Goal: Task Accomplishment & Management: Use online tool/utility

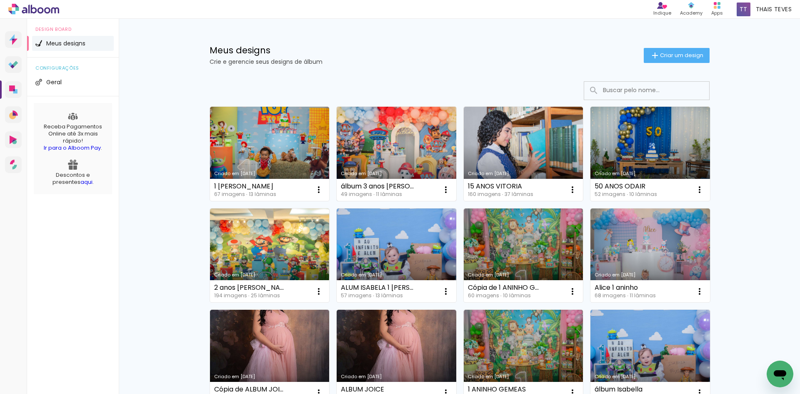
click at [399, 148] on link "Criado em [DATE]" at bounding box center [397, 154] width 120 height 94
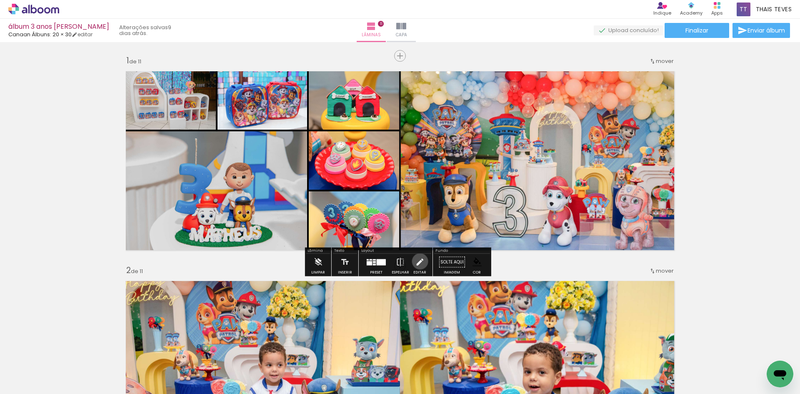
click at [418, 261] on iron-icon at bounding box center [419, 262] width 9 height 17
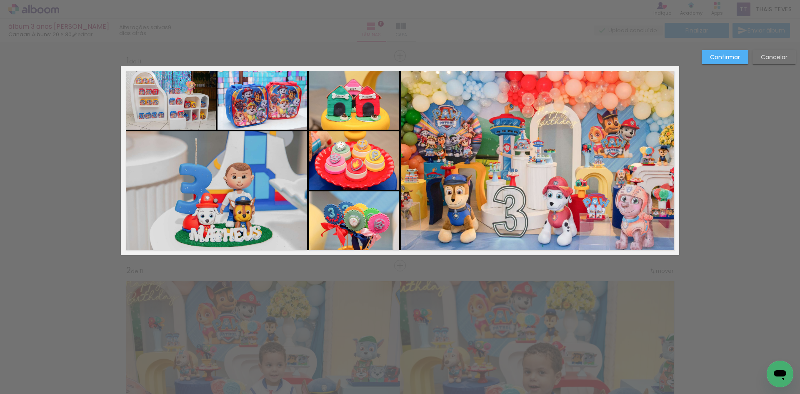
click at [0, 0] on slot "Cancelar" at bounding box center [0, 0] width 0 height 0
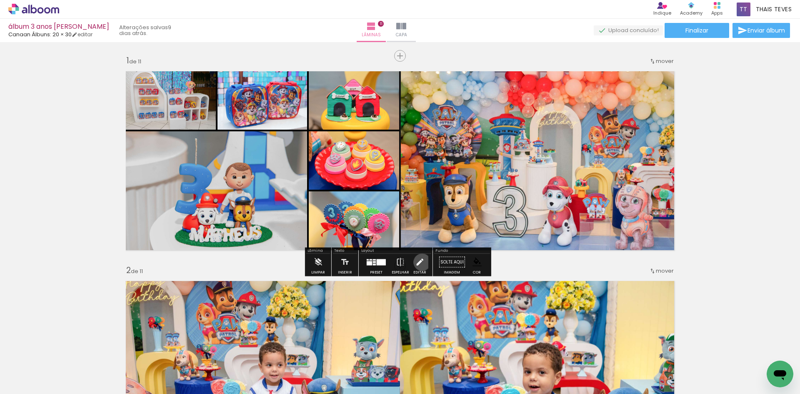
click at [420, 262] on iron-icon at bounding box center [419, 262] width 9 height 17
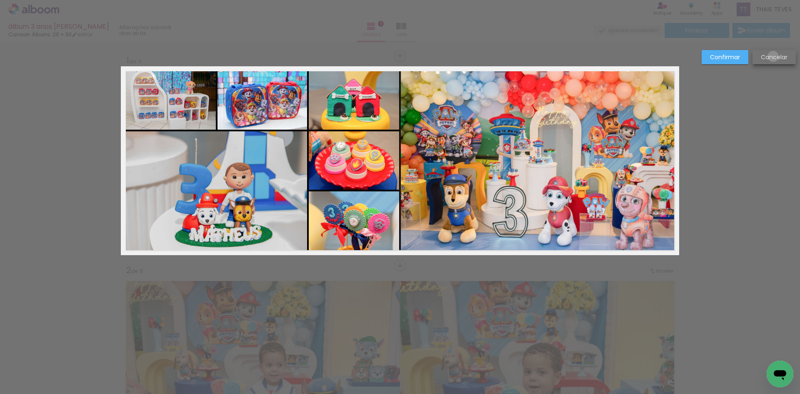
click at [0, 0] on slot "Cancelar" at bounding box center [0, 0] width 0 height 0
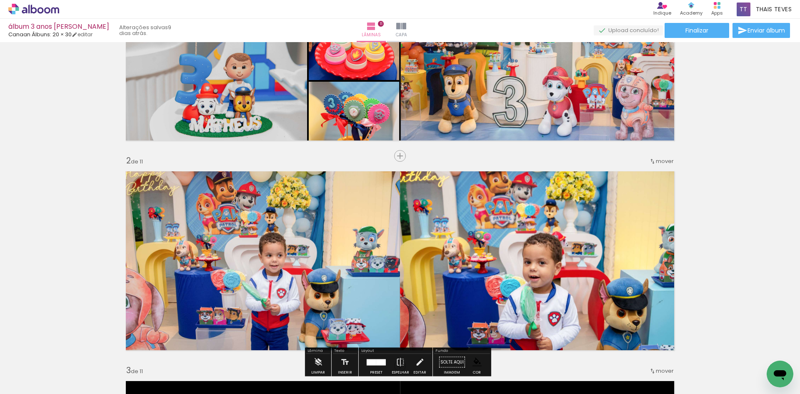
scroll to position [125, 0]
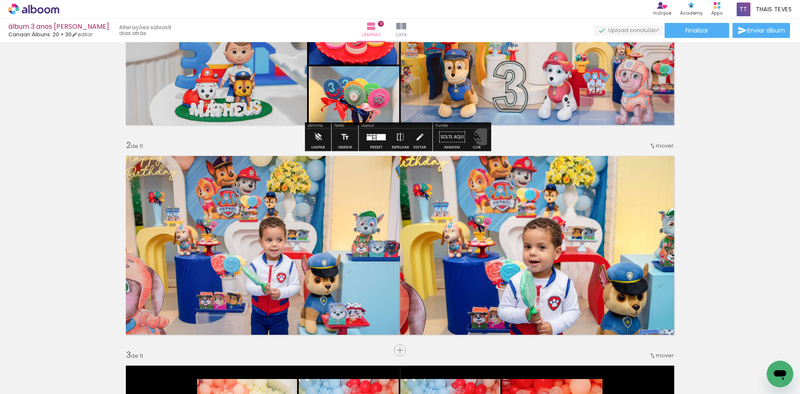
click at [479, 136] on paper-menu-button "#ffebee #ffcdd2 #ef9a9a #e57373 #ef5350 #f44336 #e53935 #d32f2f #c62828 #b71c1c…" at bounding box center [477, 137] width 16 height 16
click at [475, 137] on iron-icon "color picker" at bounding box center [476, 136] width 9 height 9
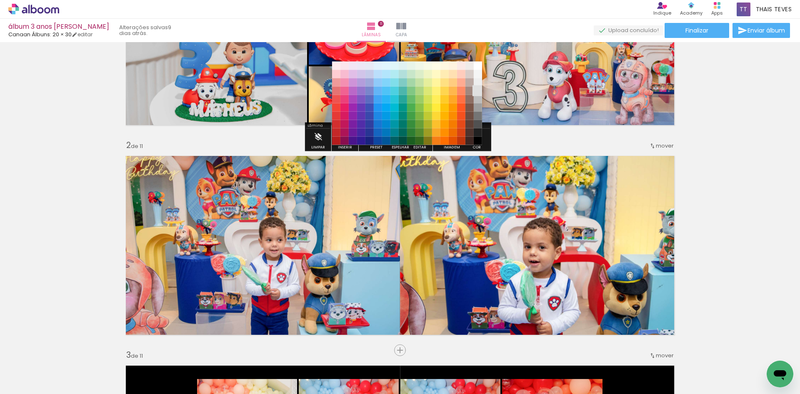
click at [474, 88] on paper-item "#e0e0e0" at bounding box center [478, 91] width 8 height 8
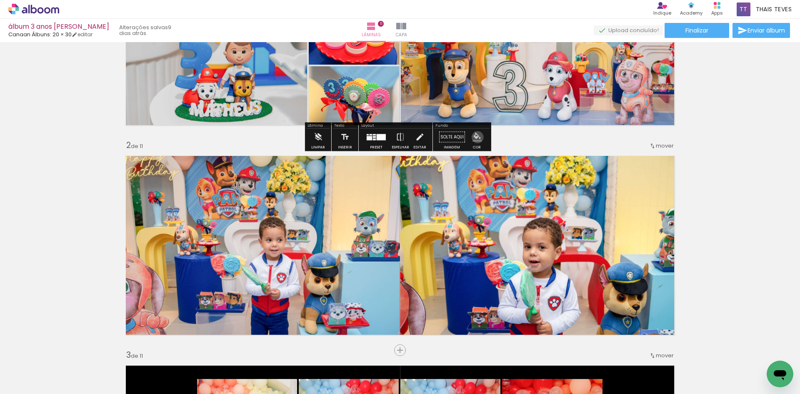
click at [474, 137] on iron-icon "color picker" at bounding box center [476, 136] width 9 height 9
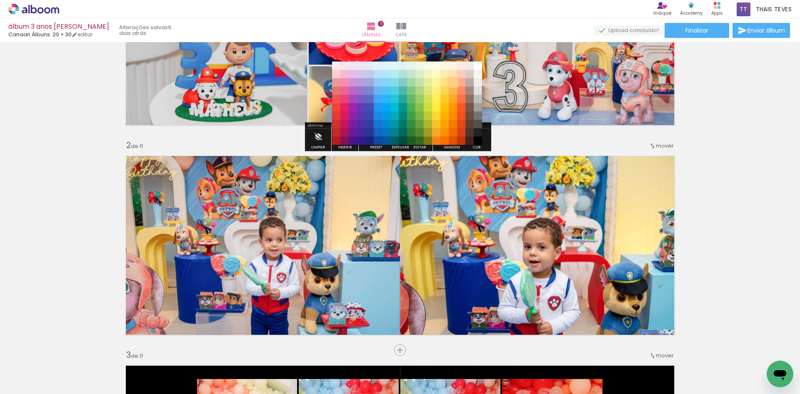
click at [453, 82] on paper-item "#ffcc80" at bounding box center [453, 82] width 8 height 8
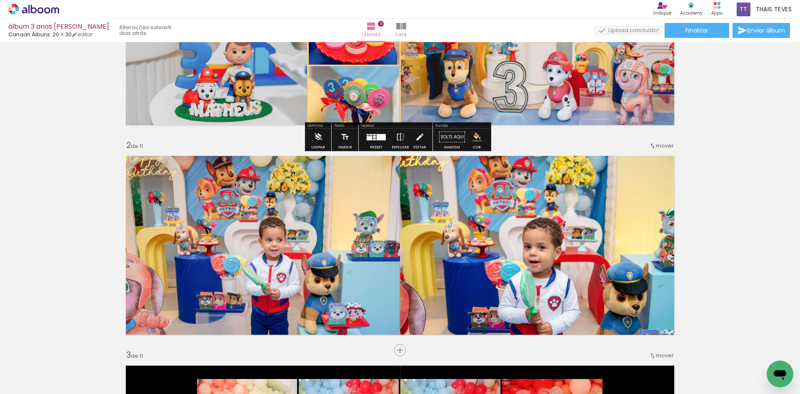
drag, startPoint x: 474, startPoint y: 136, endPoint x: 474, endPoint y: 131, distance: 4.6
click at [474, 136] on iron-icon "color picker" at bounding box center [476, 136] width 9 height 9
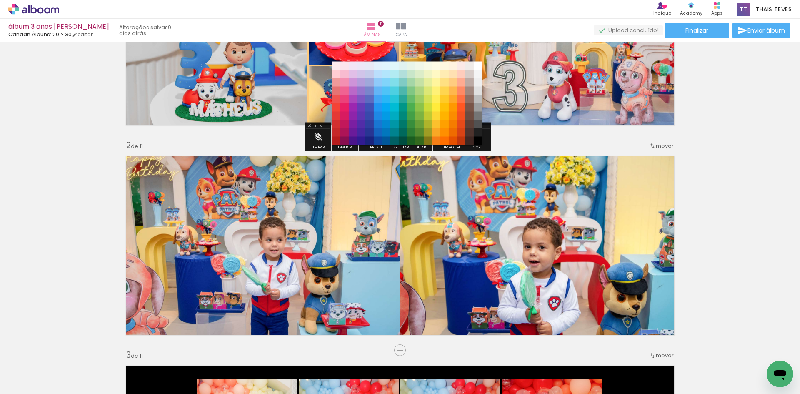
click at [476, 68] on paper-item "#ffffff" at bounding box center [478, 66] width 8 height 8
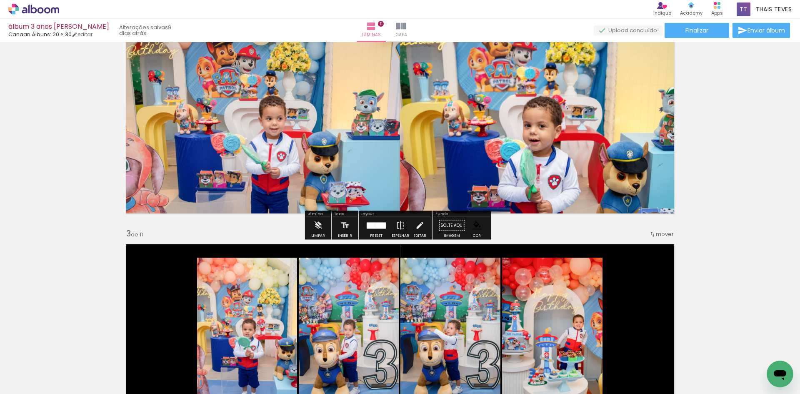
scroll to position [250, 0]
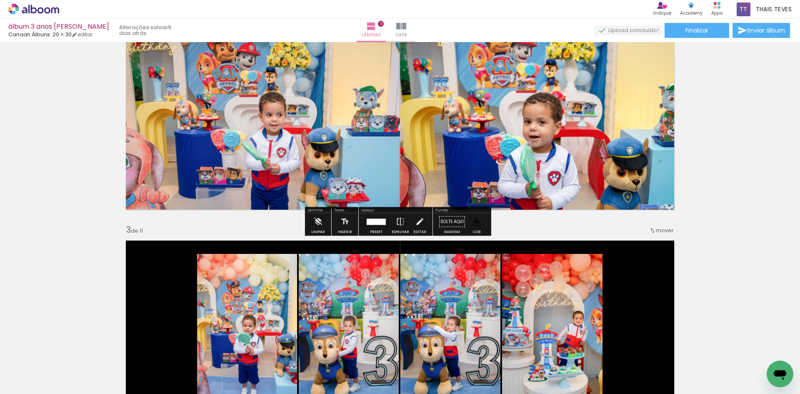
click at [476, 222] on iron-icon "color picker" at bounding box center [476, 221] width 9 height 9
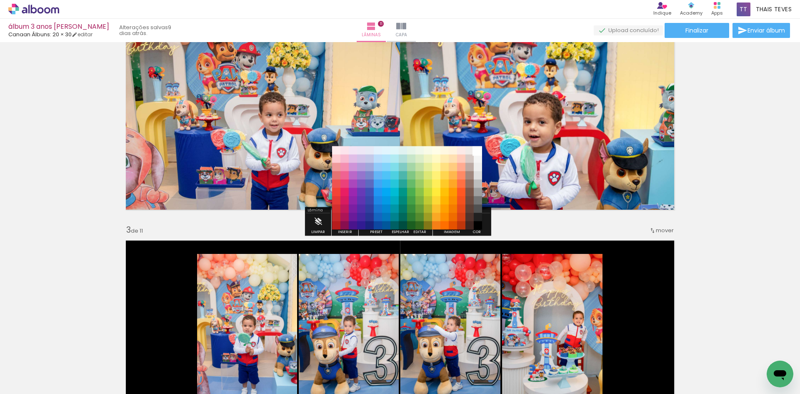
click at [474, 150] on paper-item "#ffffff" at bounding box center [478, 150] width 8 height 8
click at [479, 155] on paper-item "#ffffff" at bounding box center [478, 150] width 8 height 8
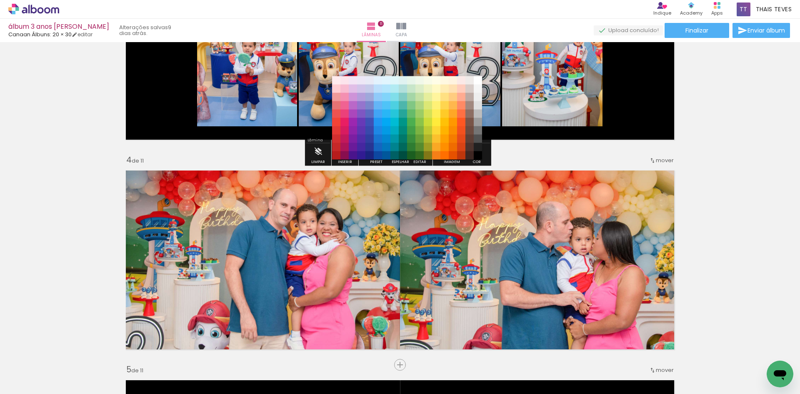
scroll to position [523, 0]
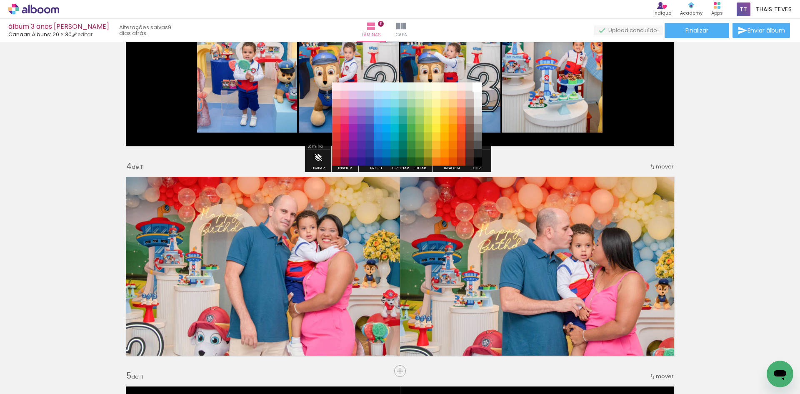
click at [480, 89] on paper-item "#ffffff" at bounding box center [478, 86] width 8 height 8
click at [474, 160] on paper-item "#000000" at bounding box center [478, 161] width 8 height 8
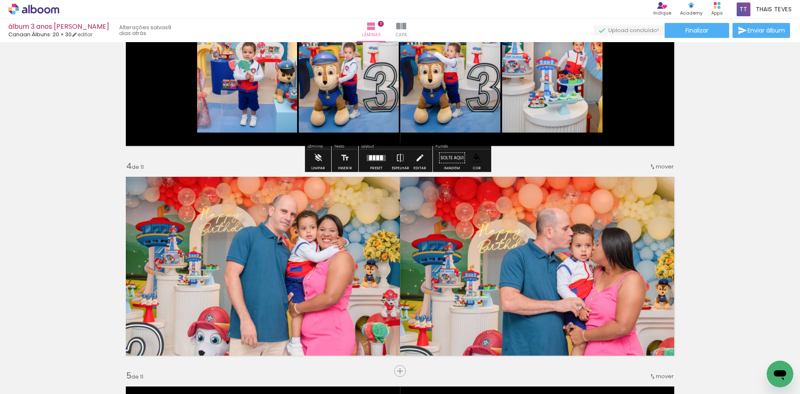
click at [475, 157] on iron-icon "color picker" at bounding box center [476, 157] width 9 height 9
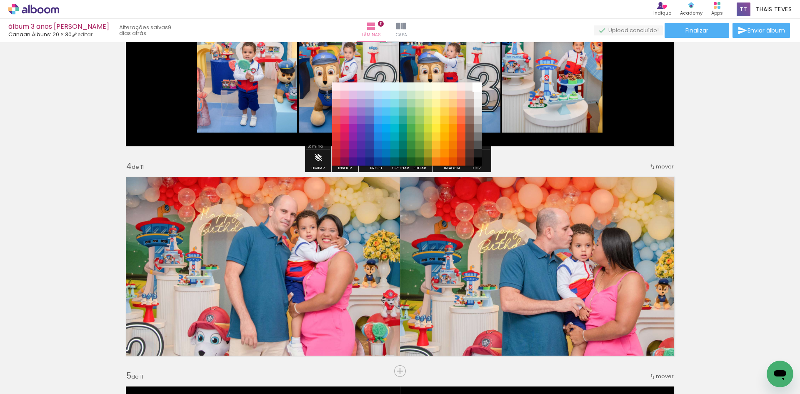
click at [478, 85] on paper-item "#ffffff" at bounding box center [478, 86] width 8 height 8
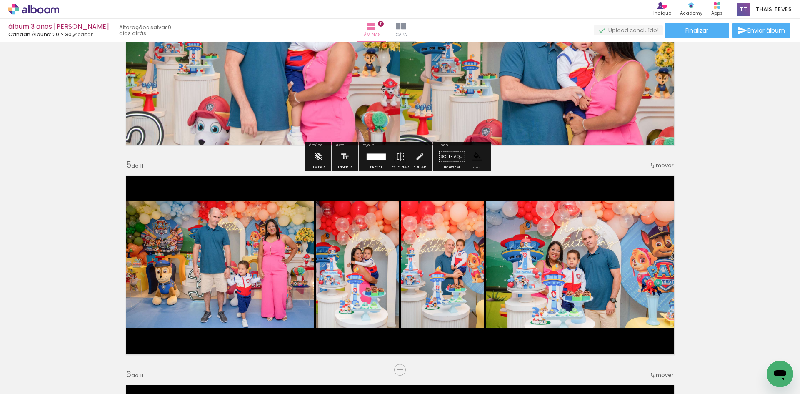
scroll to position [731, 0]
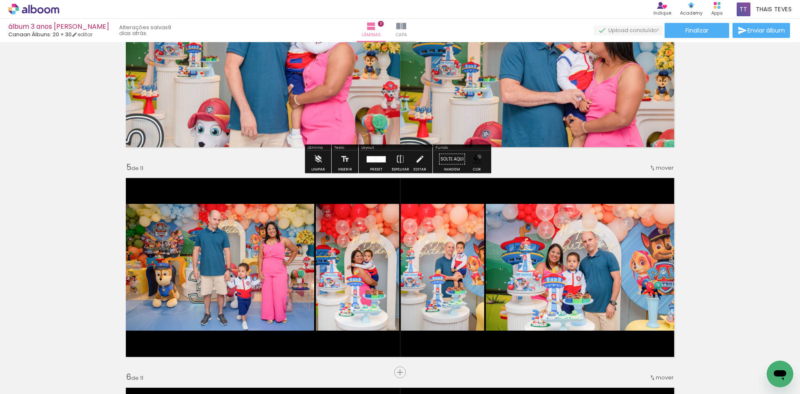
click at [476, 157] on iron-icon "color picker" at bounding box center [476, 159] width 9 height 9
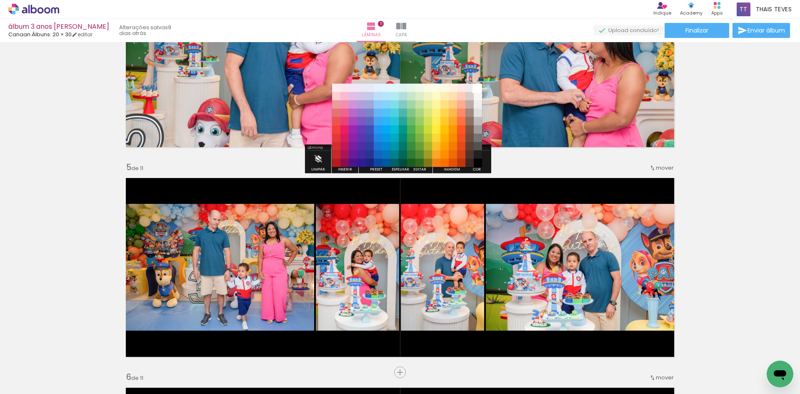
click at [478, 84] on iron-dropdown "#ffebee #ffcdd2 #ef9a9a #e57373 #ef5350 #f44336 #e53935 #d32f2f #c62828 #b71c1c…" at bounding box center [407, 123] width 150 height 87
click at [479, 87] on paper-item "#ffffff" at bounding box center [478, 88] width 8 height 8
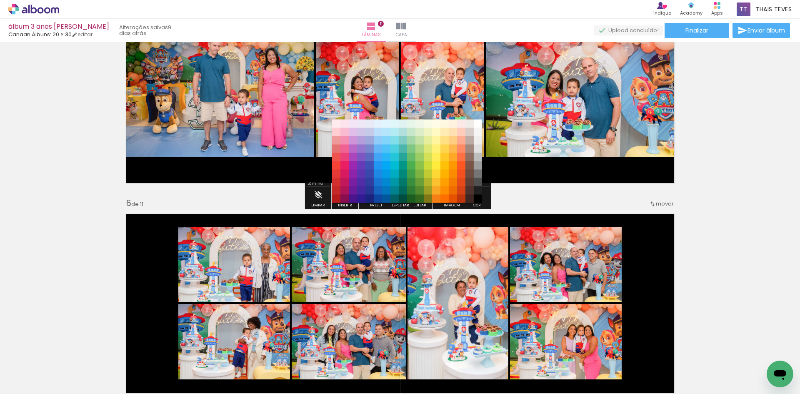
scroll to position [940, 0]
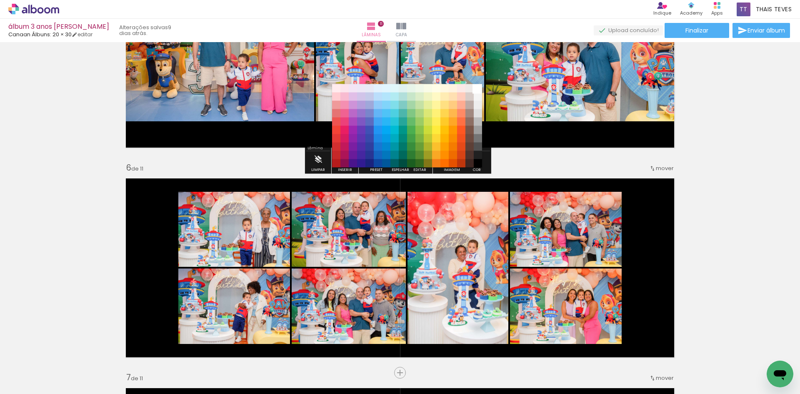
click at [476, 87] on paper-item "#ffffff" at bounding box center [478, 88] width 8 height 8
click at [478, 88] on paper-item "#ffffff" at bounding box center [478, 88] width 8 height 8
click at [551, 140] on quentale-layouter at bounding box center [400, 58] width 558 height 189
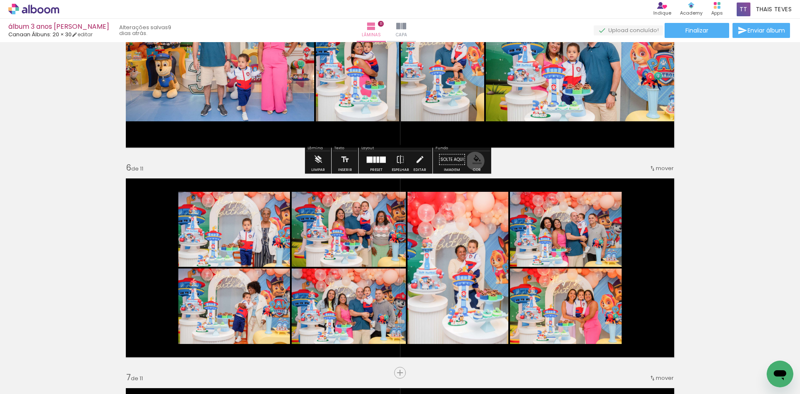
click at [472, 161] on iron-icon "color picker" at bounding box center [476, 159] width 9 height 9
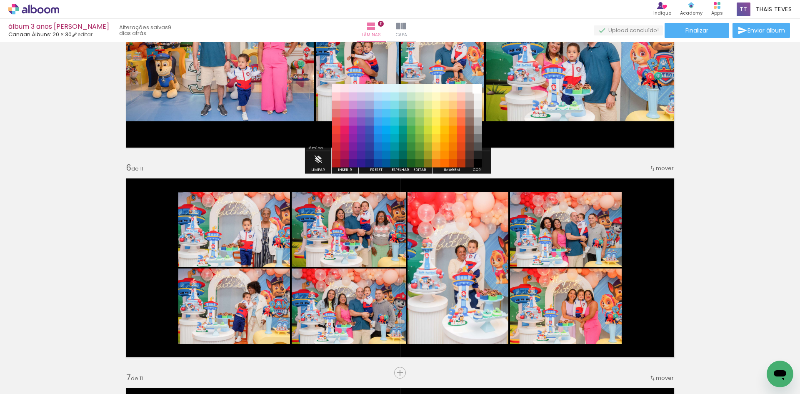
click at [477, 88] on paper-item "#ffffff" at bounding box center [478, 88] width 8 height 8
click at [449, 120] on paper-item "#ffa726" at bounding box center [453, 121] width 8 height 8
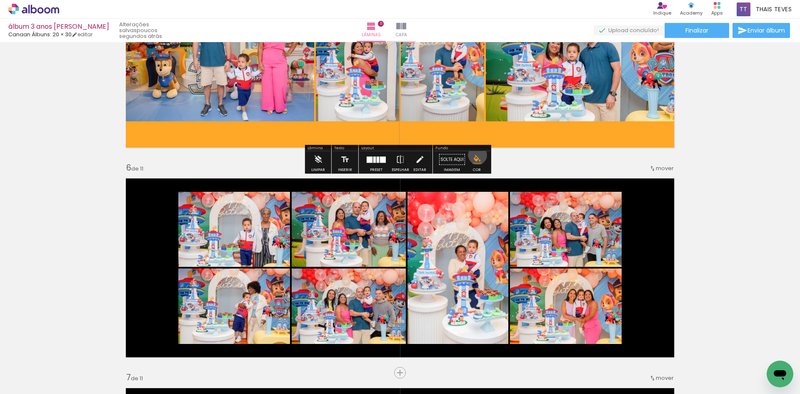
click at [474, 155] on iron-icon "color picker" at bounding box center [476, 159] width 9 height 9
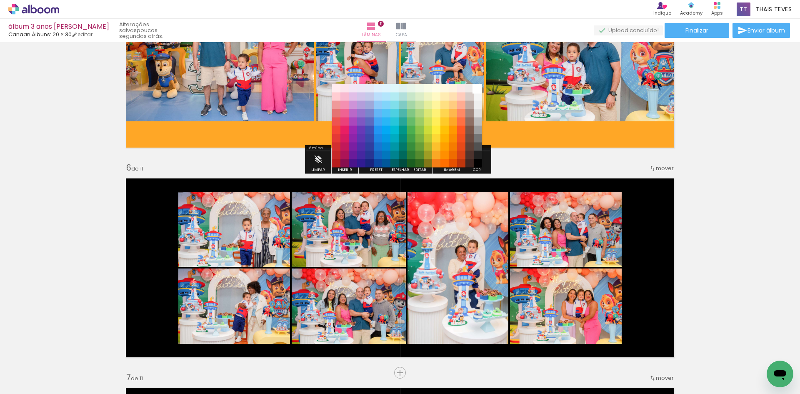
click at [475, 87] on paper-item "#ffffff" at bounding box center [478, 88] width 8 height 8
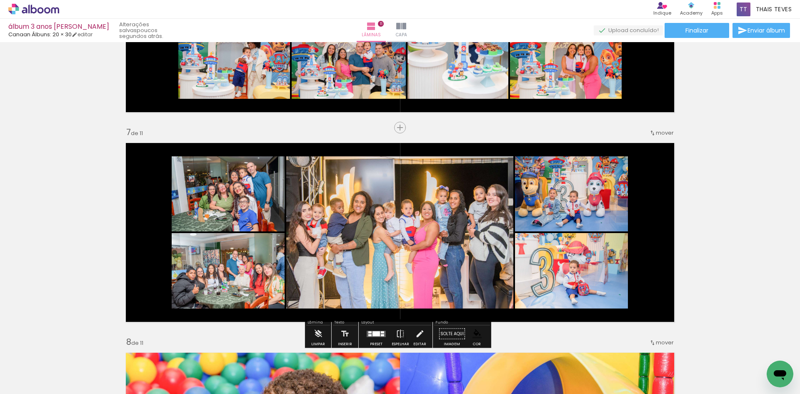
scroll to position [1190, 0]
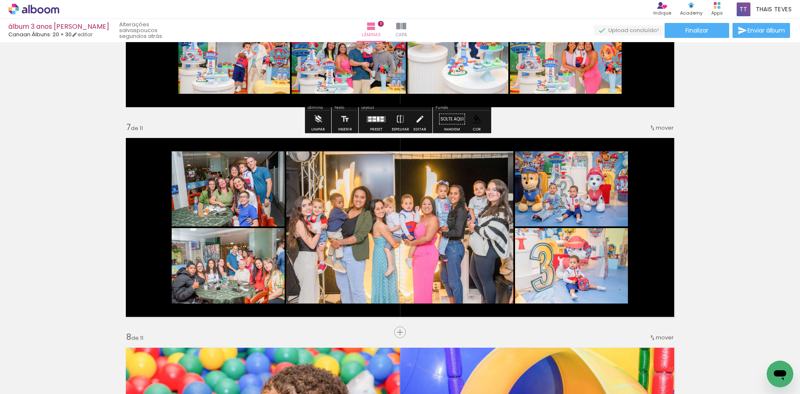
click at [474, 119] on iron-icon "color picker" at bounding box center [476, 119] width 9 height 9
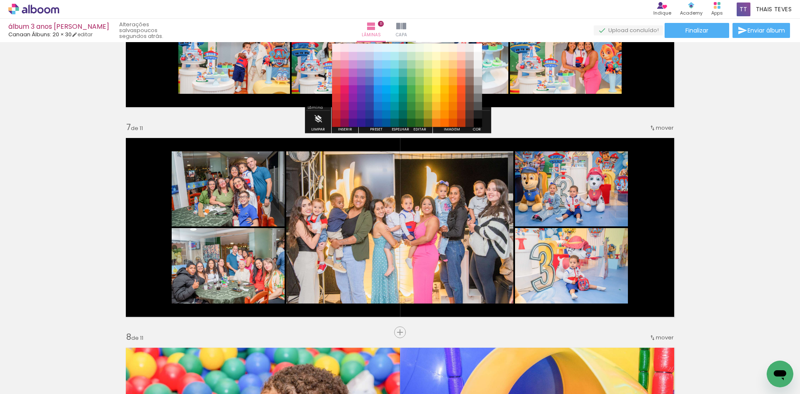
click at [444, 87] on paper-item "#ffc107" at bounding box center [444, 89] width 8 height 8
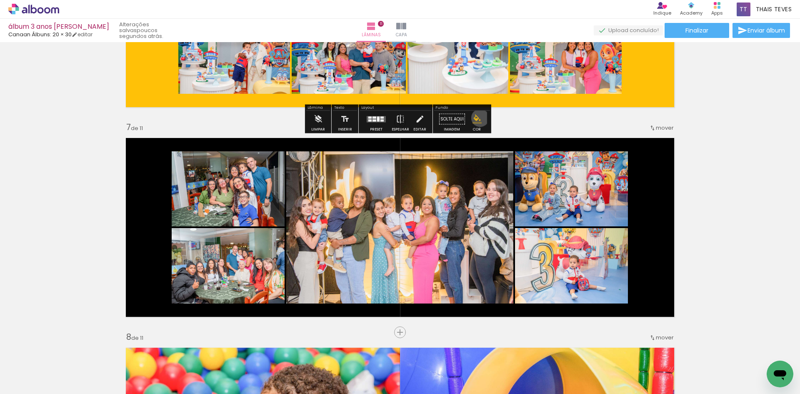
click at [477, 118] on iron-icon "color picker" at bounding box center [476, 119] width 9 height 9
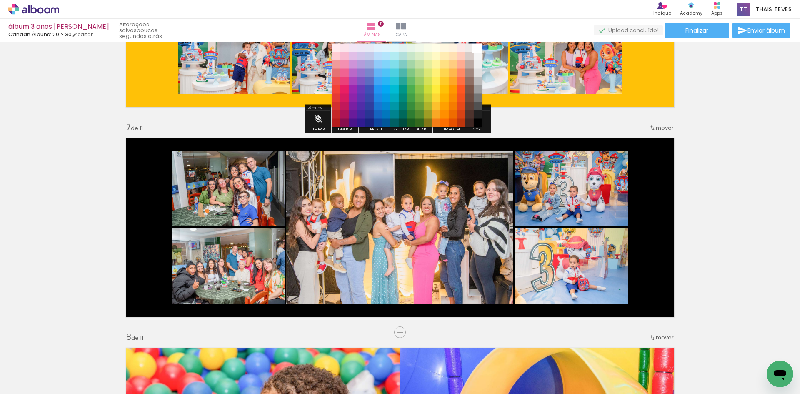
click at [477, 47] on paper-item "#ffffff" at bounding box center [478, 48] width 8 height 8
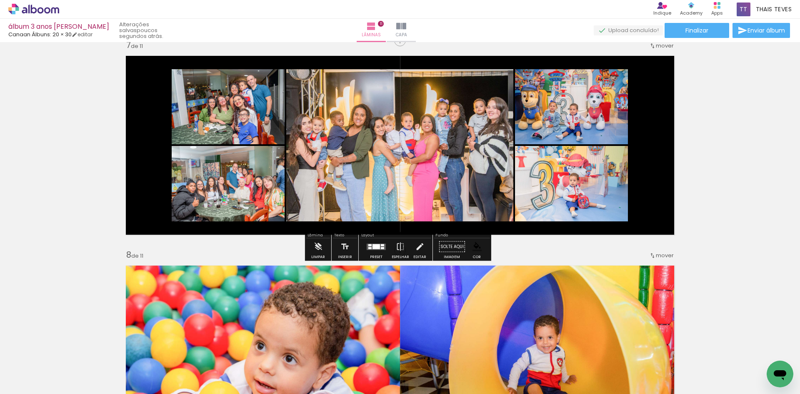
scroll to position [1274, 0]
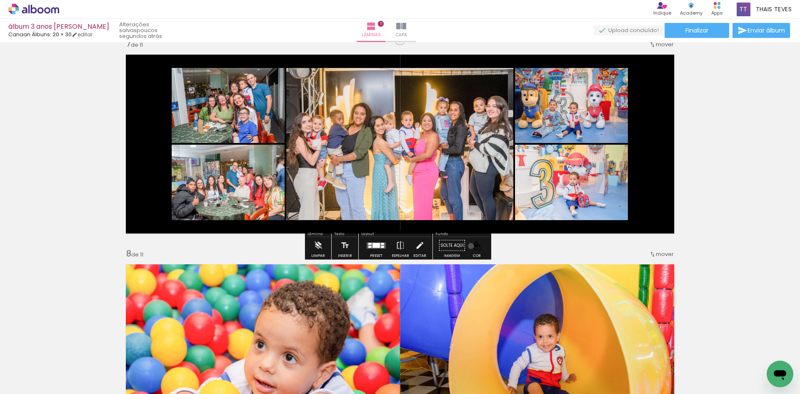
click at [469, 246] on paper-menu-button "#ffebee #ffcdd2 #ef9a9a #e57373 #ef5350 #f44336 #e53935 #d32f2f #c62828 #b71c1c…" at bounding box center [477, 245] width 16 height 16
click at [474, 245] on iron-icon "color picker" at bounding box center [476, 245] width 9 height 9
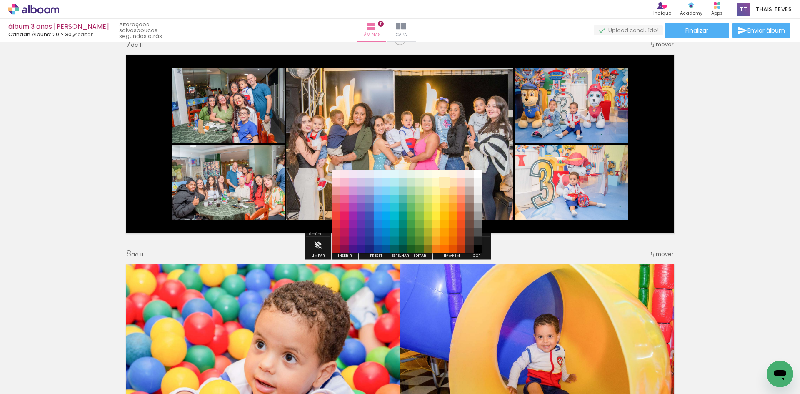
click at [446, 185] on paper-item "#ffecb3" at bounding box center [444, 182] width 8 height 8
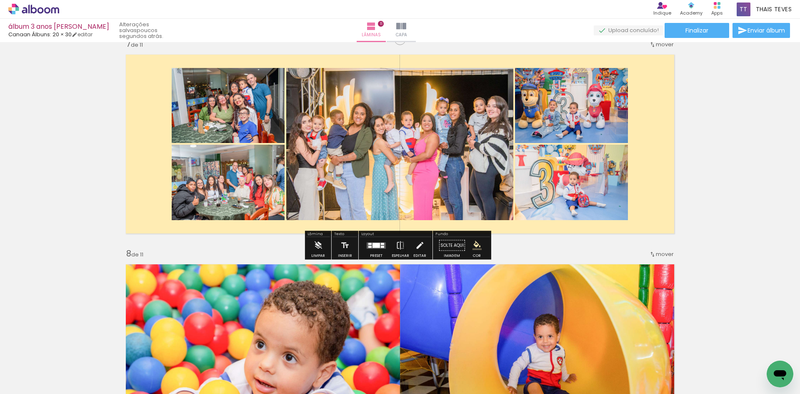
click at [475, 242] on iron-icon "color picker" at bounding box center [476, 245] width 9 height 9
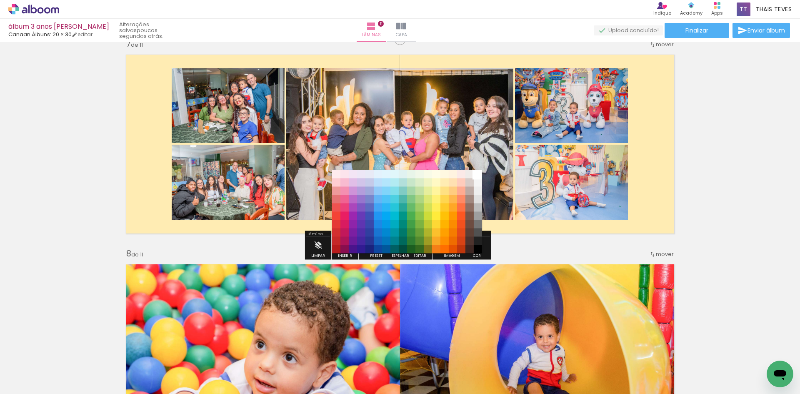
click at [475, 172] on paper-item "#ffffff" at bounding box center [478, 174] width 8 height 8
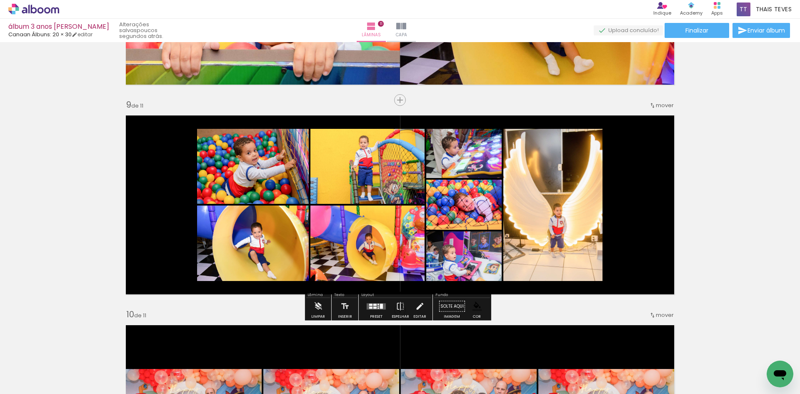
scroll to position [1690, 0]
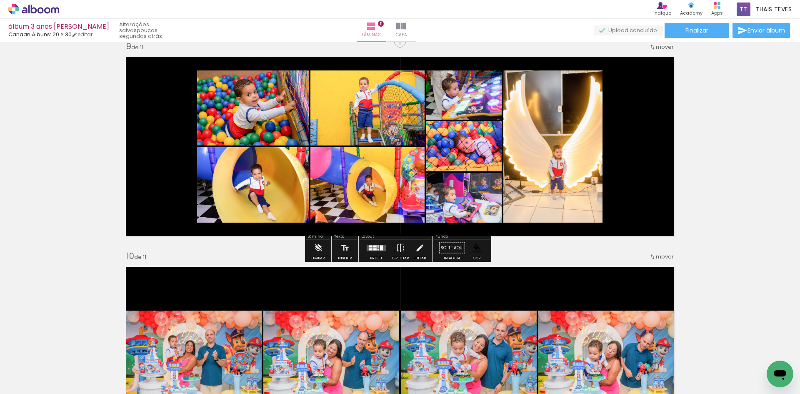
click at [474, 245] on iron-icon "color picker" at bounding box center [476, 247] width 9 height 9
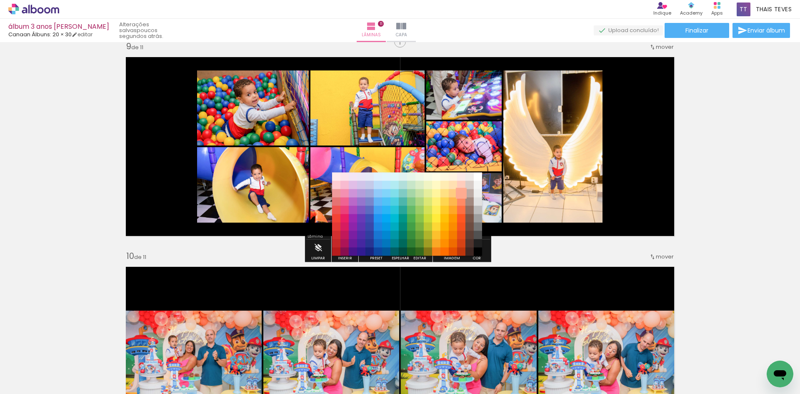
click at [460, 194] on paper-item "#ffab91" at bounding box center [461, 193] width 8 height 8
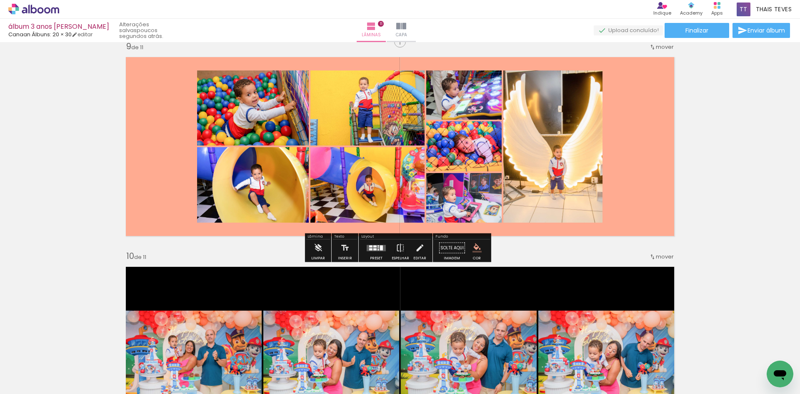
click at [474, 244] on iron-icon "color picker" at bounding box center [476, 247] width 9 height 9
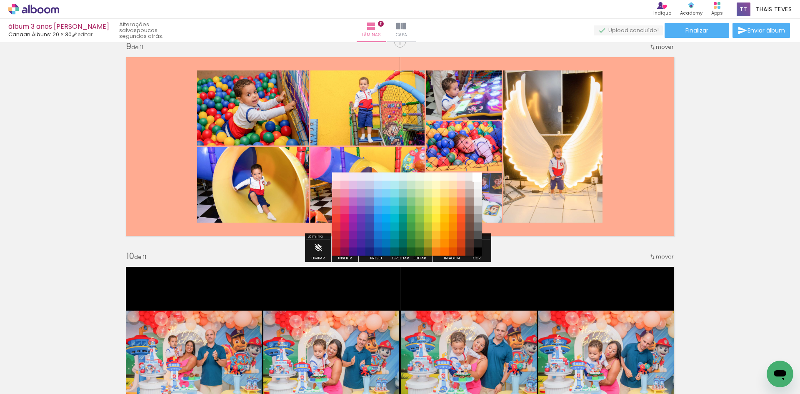
click at [476, 176] on paper-item "#ffffff" at bounding box center [478, 176] width 8 height 8
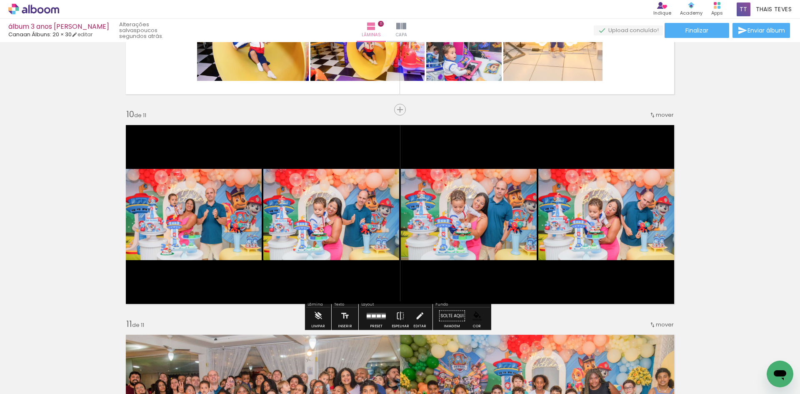
scroll to position [1898, 0]
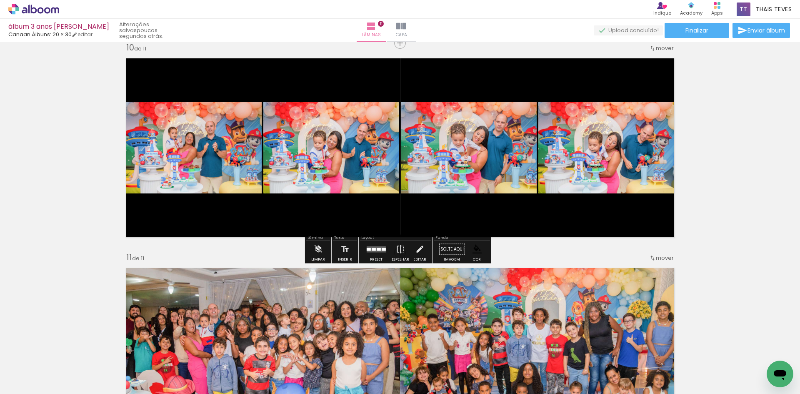
click at [476, 253] on iron-icon "color picker" at bounding box center [476, 248] width 9 height 9
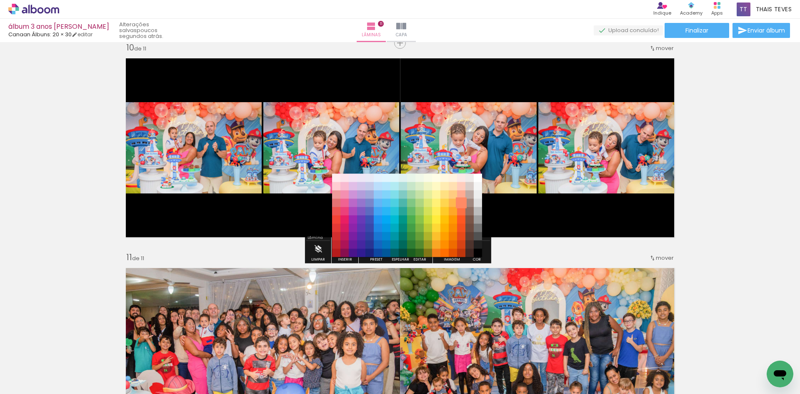
click at [458, 201] on paper-item "#ff8a65" at bounding box center [461, 203] width 8 height 8
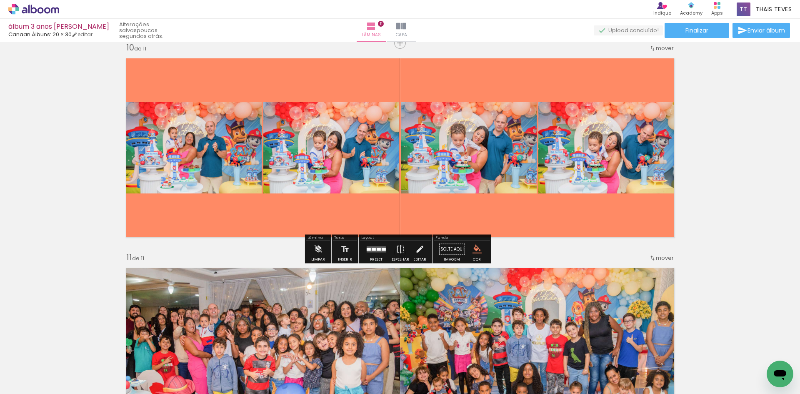
click at [473, 244] on iron-icon "color picker" at bounding box center [476, 248] width 9 height 9
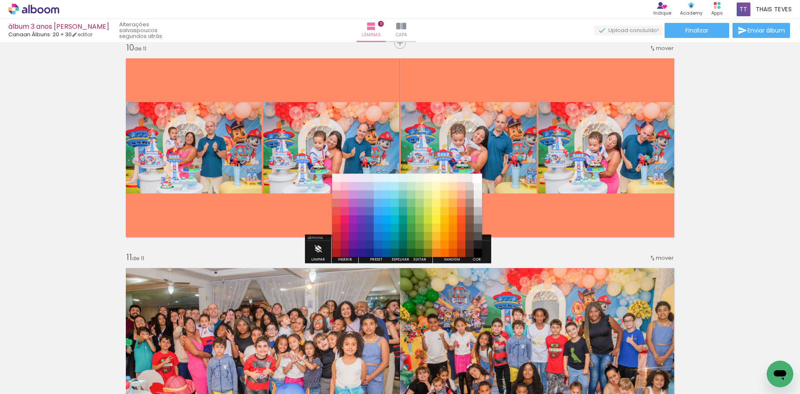
click at [477, 181] on paper-item "#ffffff" at bounding box center [478, 178] width 8 height 8
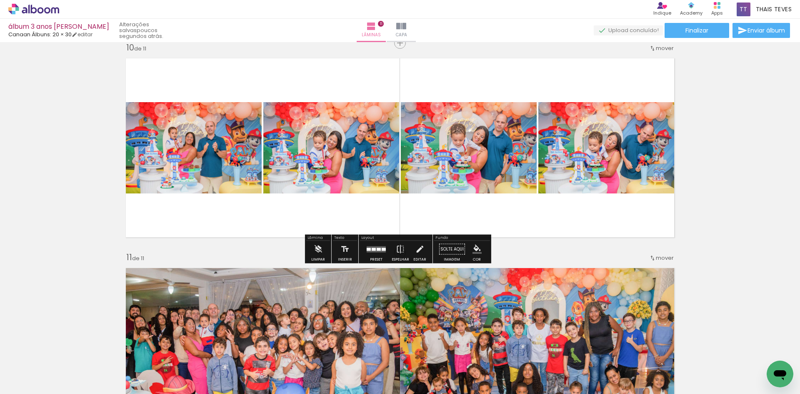
scroll to position [2107, 0]
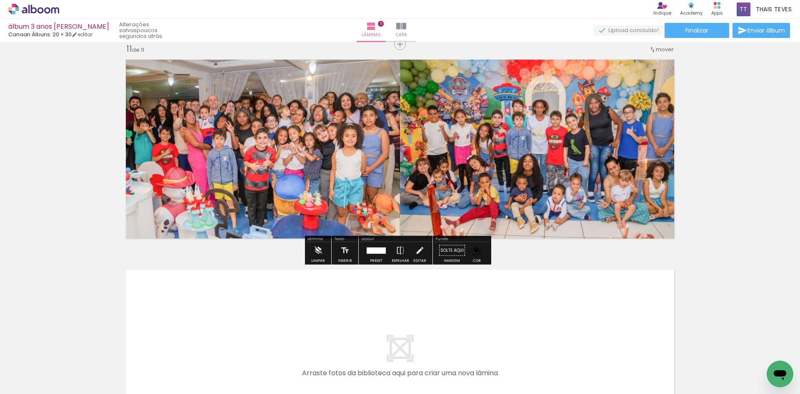
click at [474, 249] on iron-icon "color picker" at bounding box center [476, 250] width 9 height 9
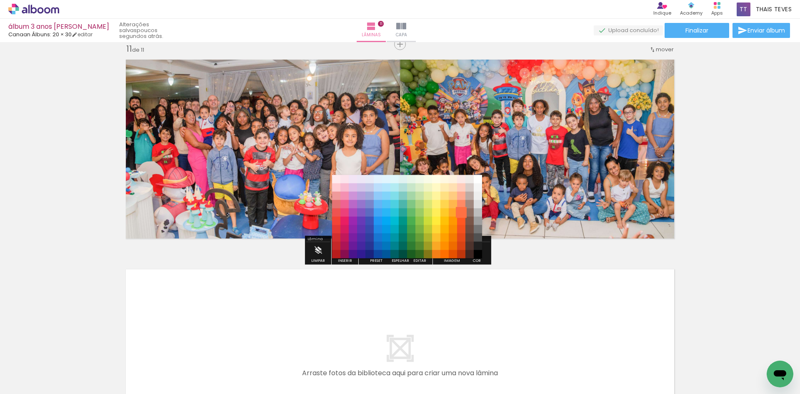
click at [459, 214] on paper-item "#ff7043" at bounding box center [461, 212] width 8 height 8
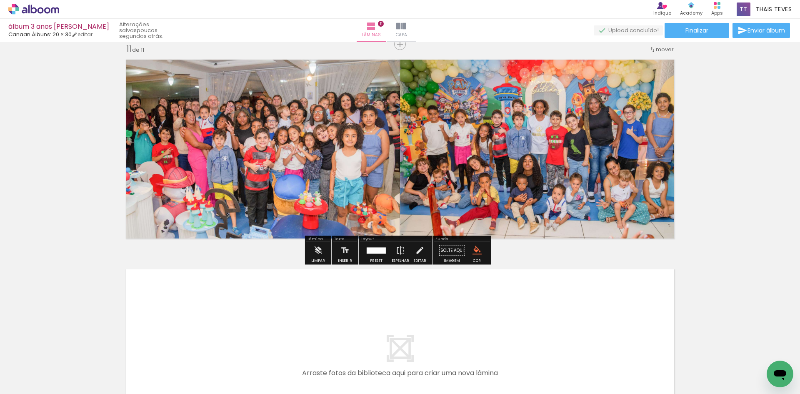
click at [475, 248] on iron-icon "color picker" at bounding box center [476, 250] width 9 height 9
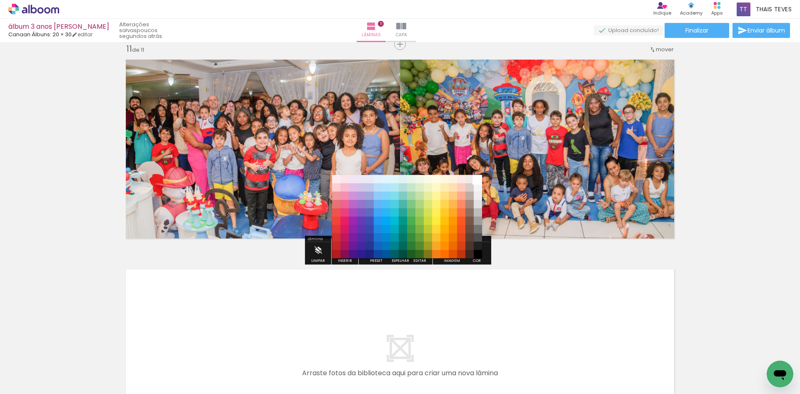
click at [481, 177] on paper-item "#ffffff" at bounding box center [478, 179] width 8 height 8
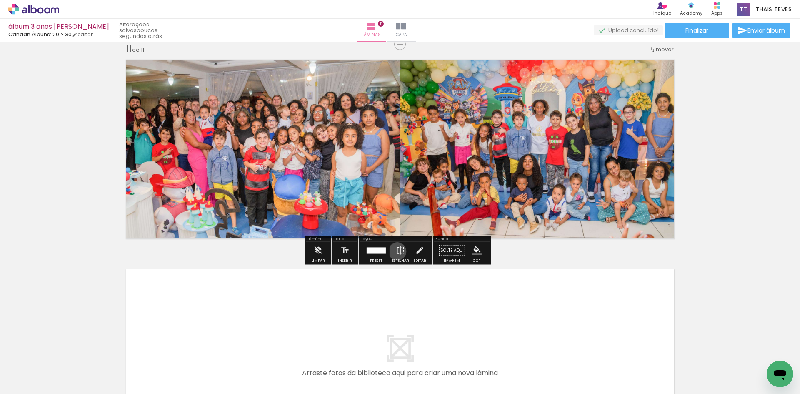
click at [396, 251] on iron-icon at bounding box center [400, 250] width 9 height 17
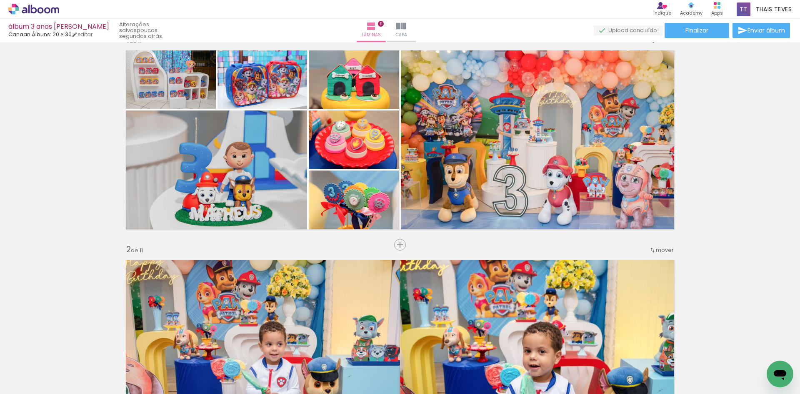
scroll to position [0, 0]
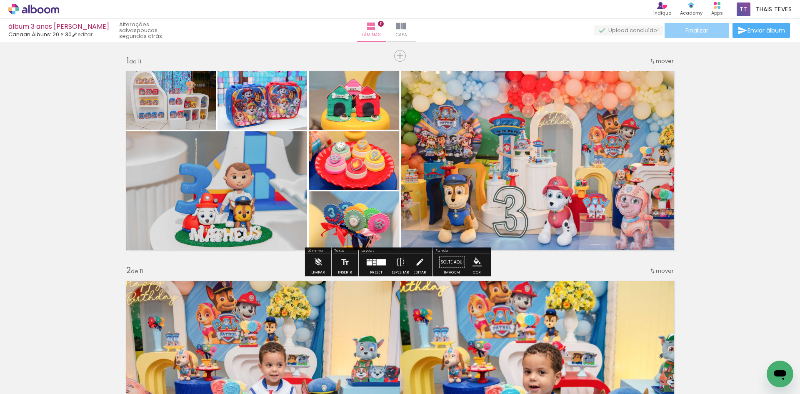
click at [685, 27] on span "Finalizar" at bounding box center [696, 30] width 23 height 6
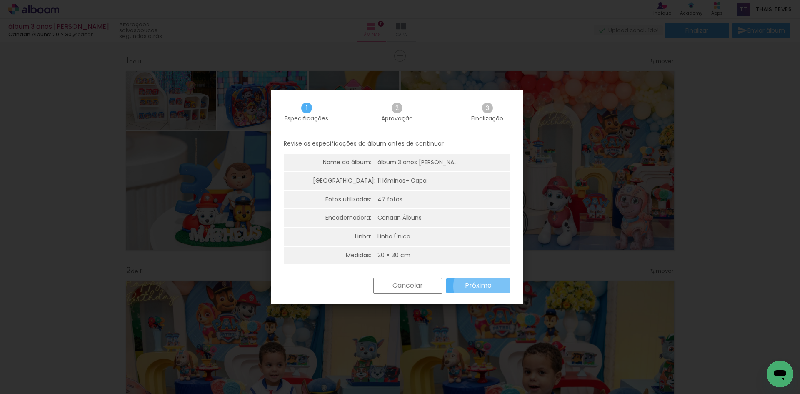
click at [0, 0] on slot "Próximo" at bounding box center [0, 0] width 0 height 0
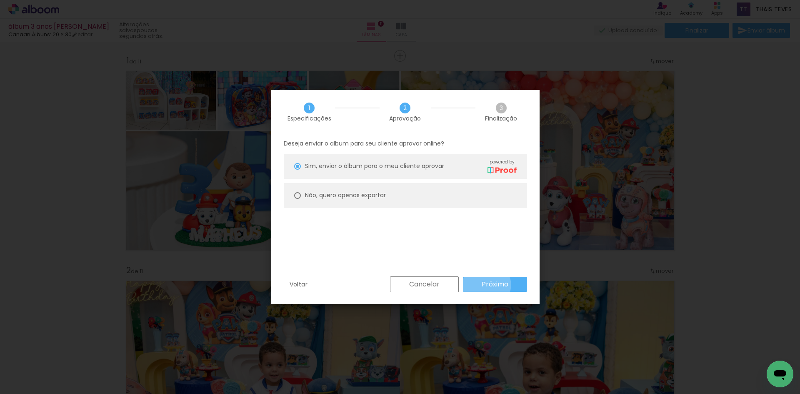
click at [0, 0] on slot "Próximo" at bounding box center [0, 0] width 0 height 0
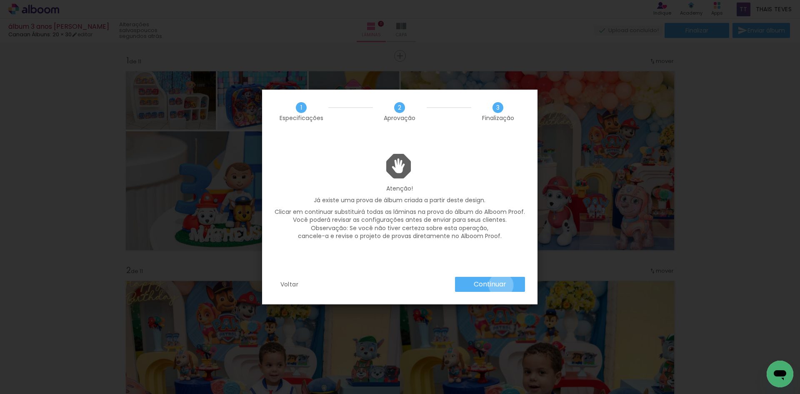
click at [0, 0] on slot "Continuar" at bounding box center [0, 0] width 0 height 0
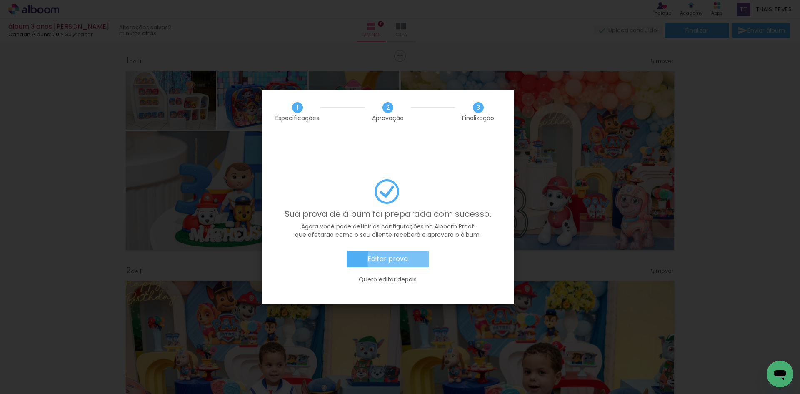
click at [409, 250] on paper-button "Editar prova" at bounding box center [388, 258] width 82 height 17
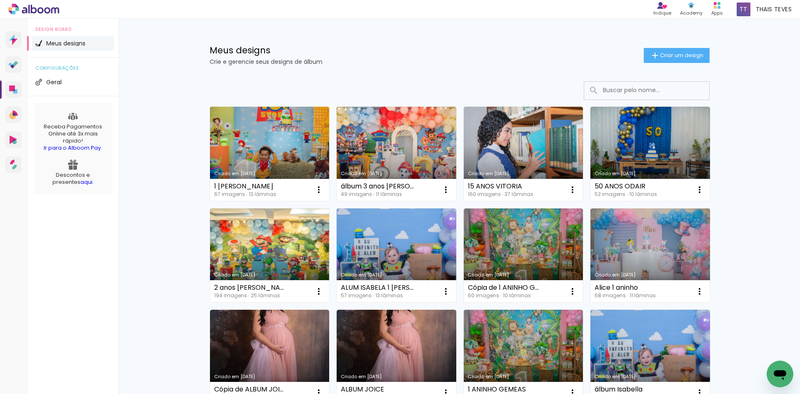
click at [288, 131] on link "Criado em [DATE]" at bounding box center [270, 154] width 120 height 94
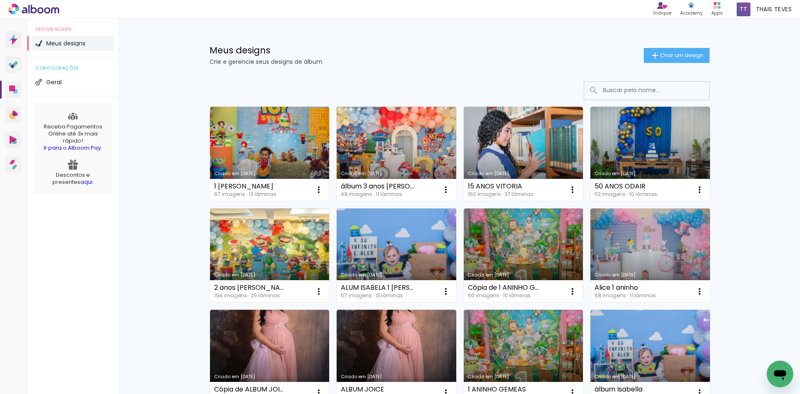
click at [414, 227] on link "Criado em [DATE]" at bounding box center [397, 255] width 120 height 94
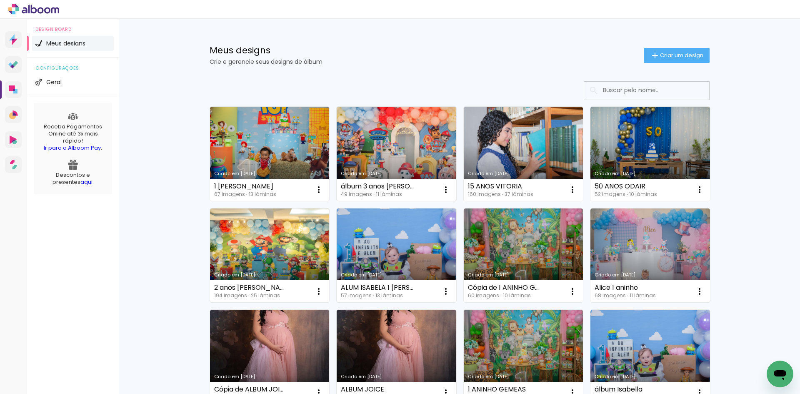
click at [400, 153] on link "Criado em [DATE]" at bounding box center [397, 154] width 120 height 94
